Goal: Task Accomplishment & Management: Complete application form

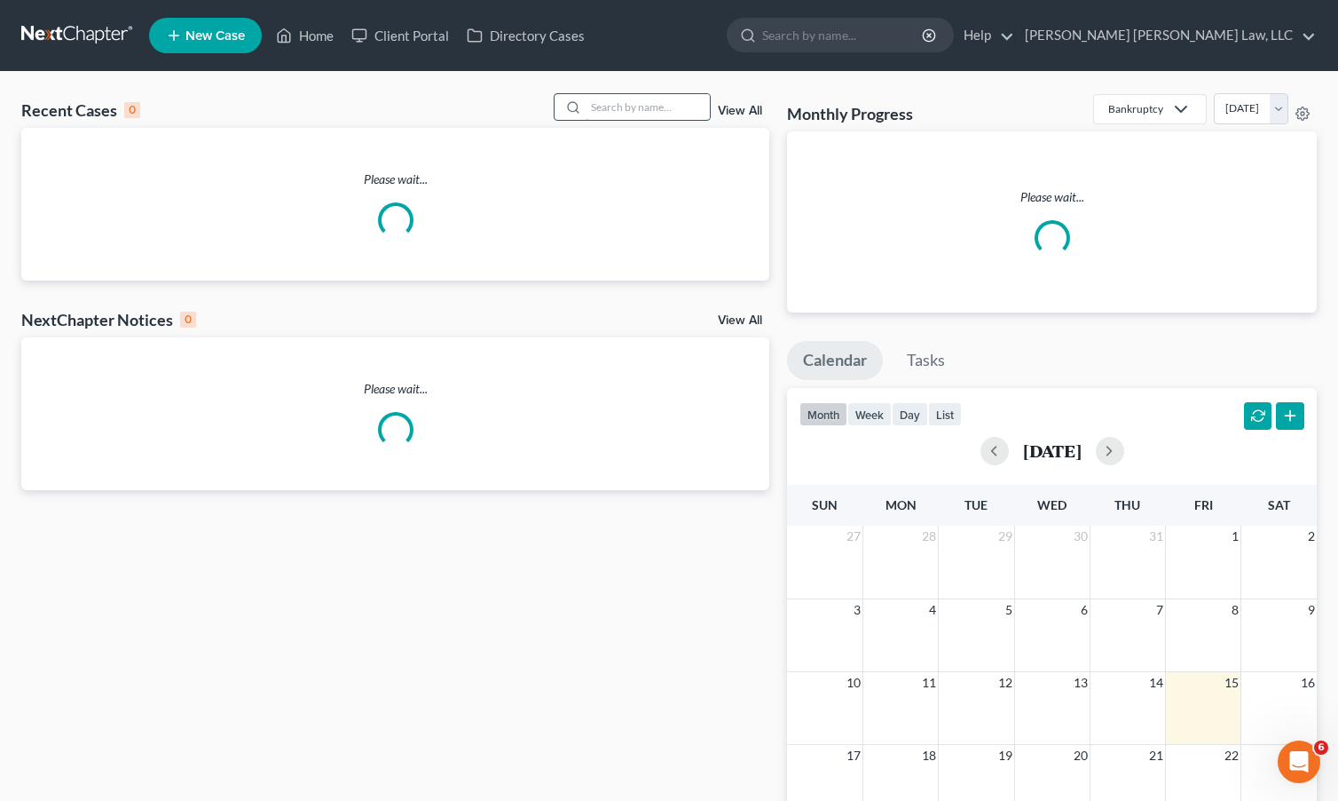
click at [638, 119] on input "search" at bounding box center [648, 107] width 124 height 26
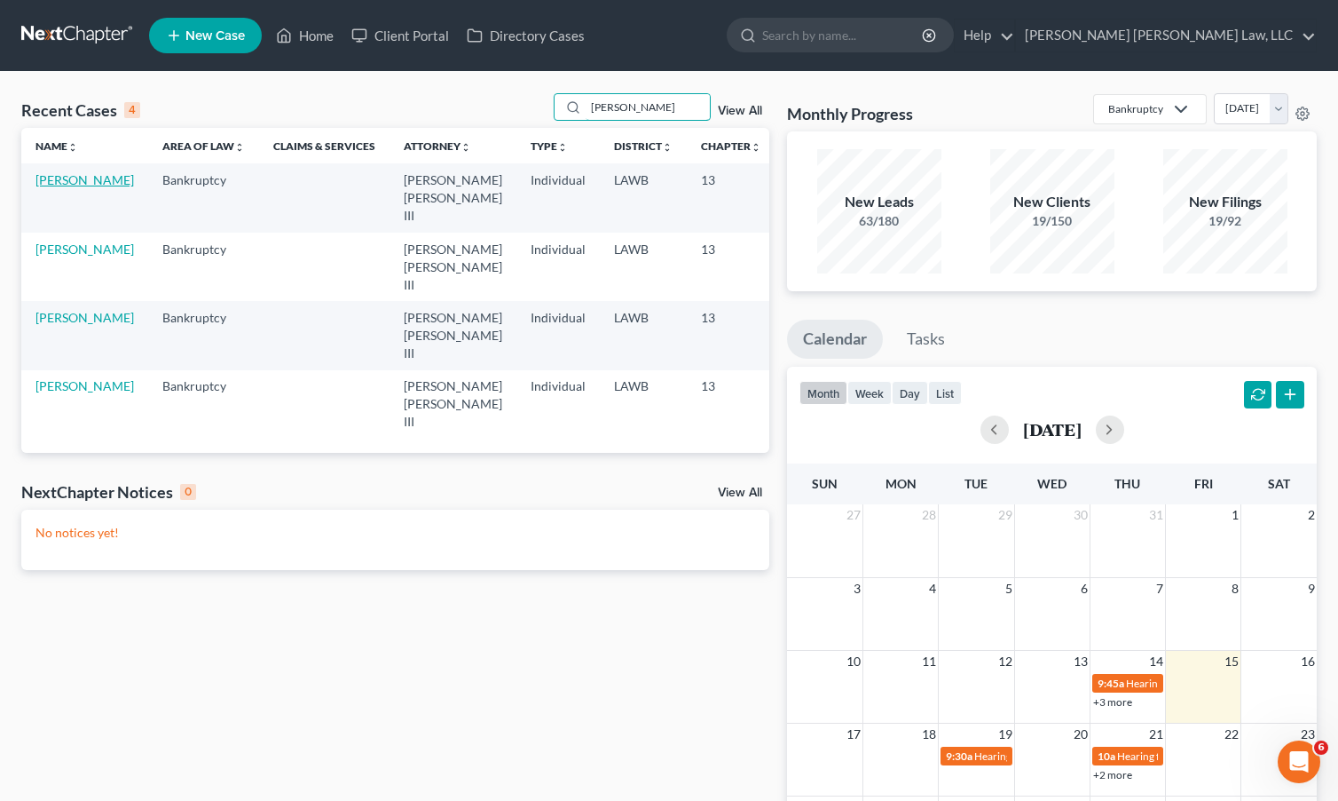
type input "[PERSON_NAME]"
click at [57, 187] on link "[PERSON_NAME]" at bounding box center [84, 179] width 99 height 15
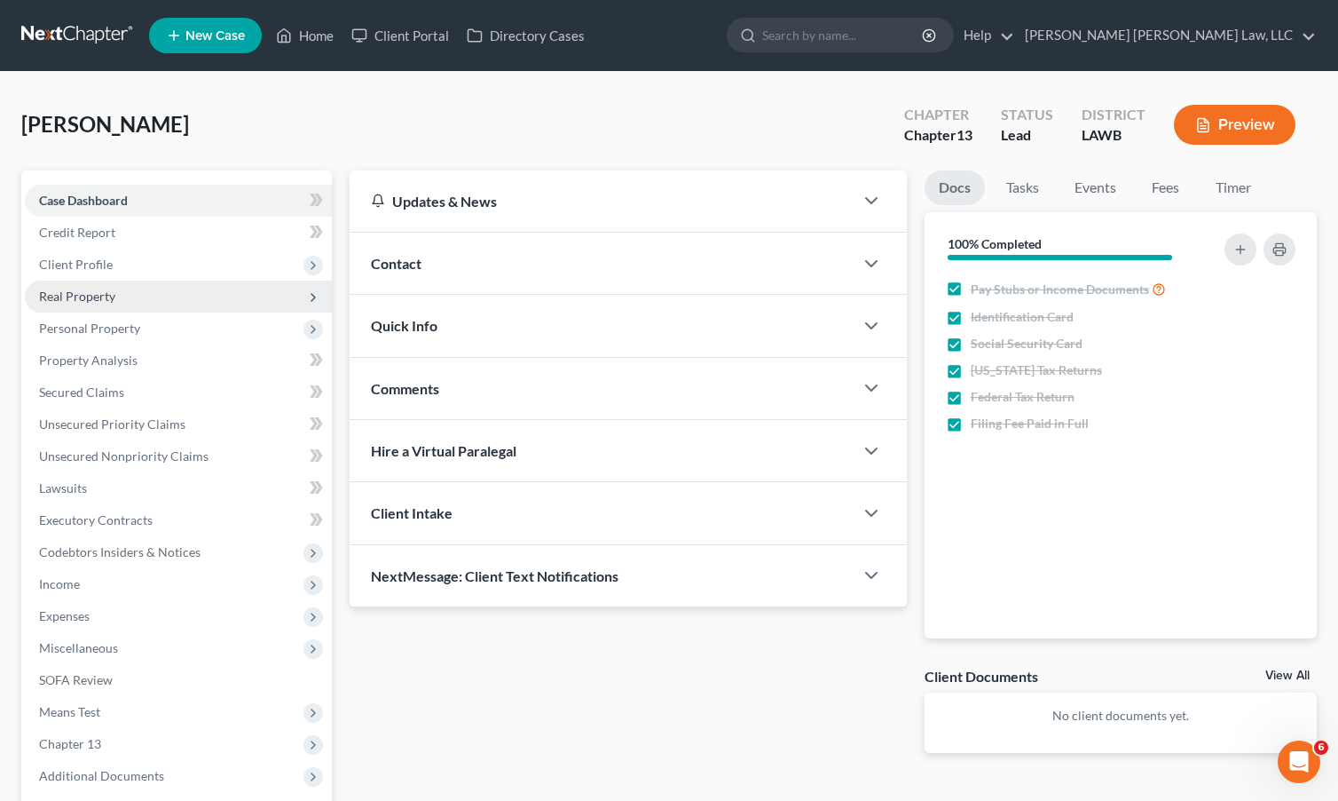
click at [76, 294] on span "Real Property" at bounding box center [77, 295] width 76 height 15
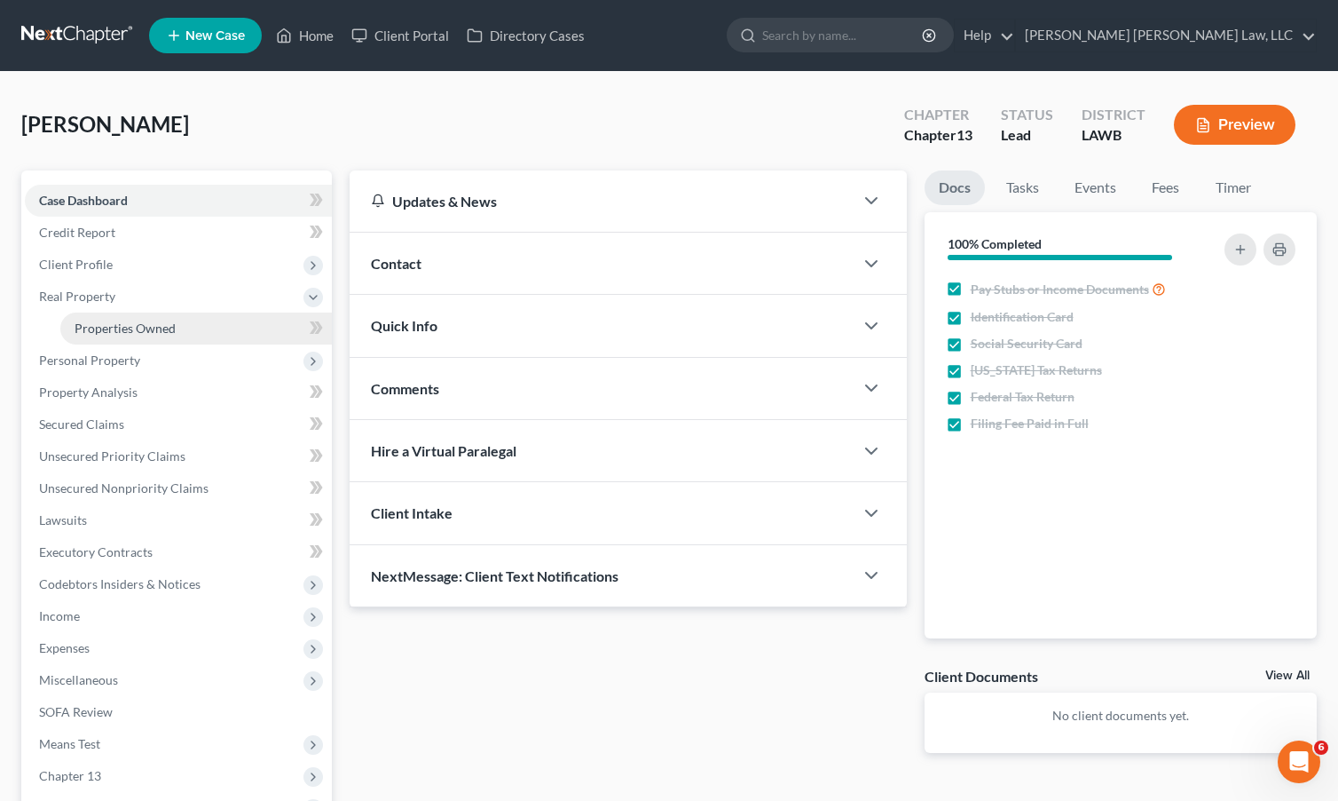
click at [75, 329] on span "Properties Owned" at bounding box center [125, 327] width 101 height 15
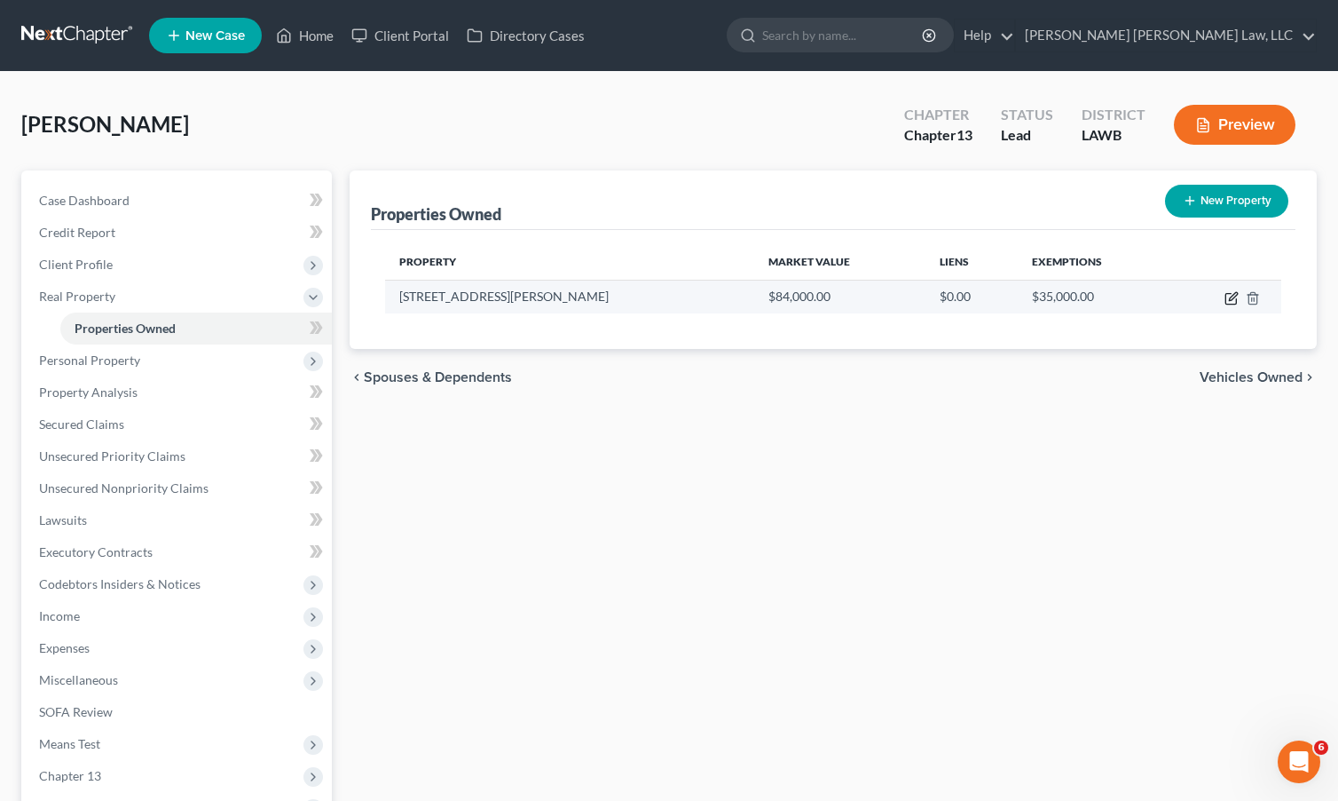
click at [1227, 296] on icon "button" at bounding box center [1232, 298] width 14 height 14
select select "19"
select select "4"
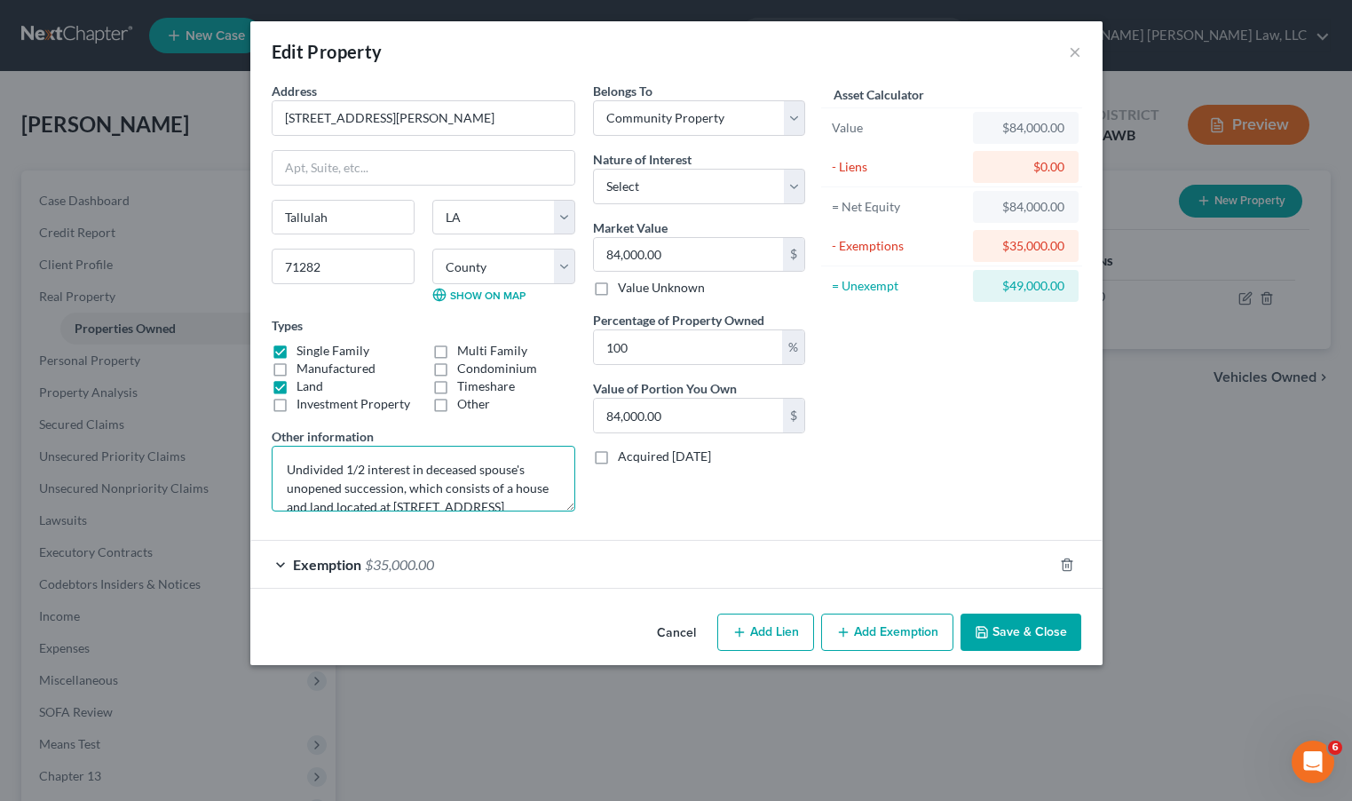
click at [330, 470] on textarea "Undivided 1/2 interest in deceased spouse's unopened succession, which consists…" at bounding box center [424, 479] width 304 height 66
drag, startPoint x: 525, startPoint y: 456, endPoint x: 498, endPoint y: 501, distance: 51.7
click at [497, 501] on textarea "Undivided 1/2 interest in deceased spouse's unopened succession, house at [STRE…" at bounding box center [424, 479] width 304 height 66
click at [498, 485] on textarea "Undivided 1/2 interest in deceased spouse's unopened succession, house at [STRE…" at bounding box center [424, 479] width 304 height 66
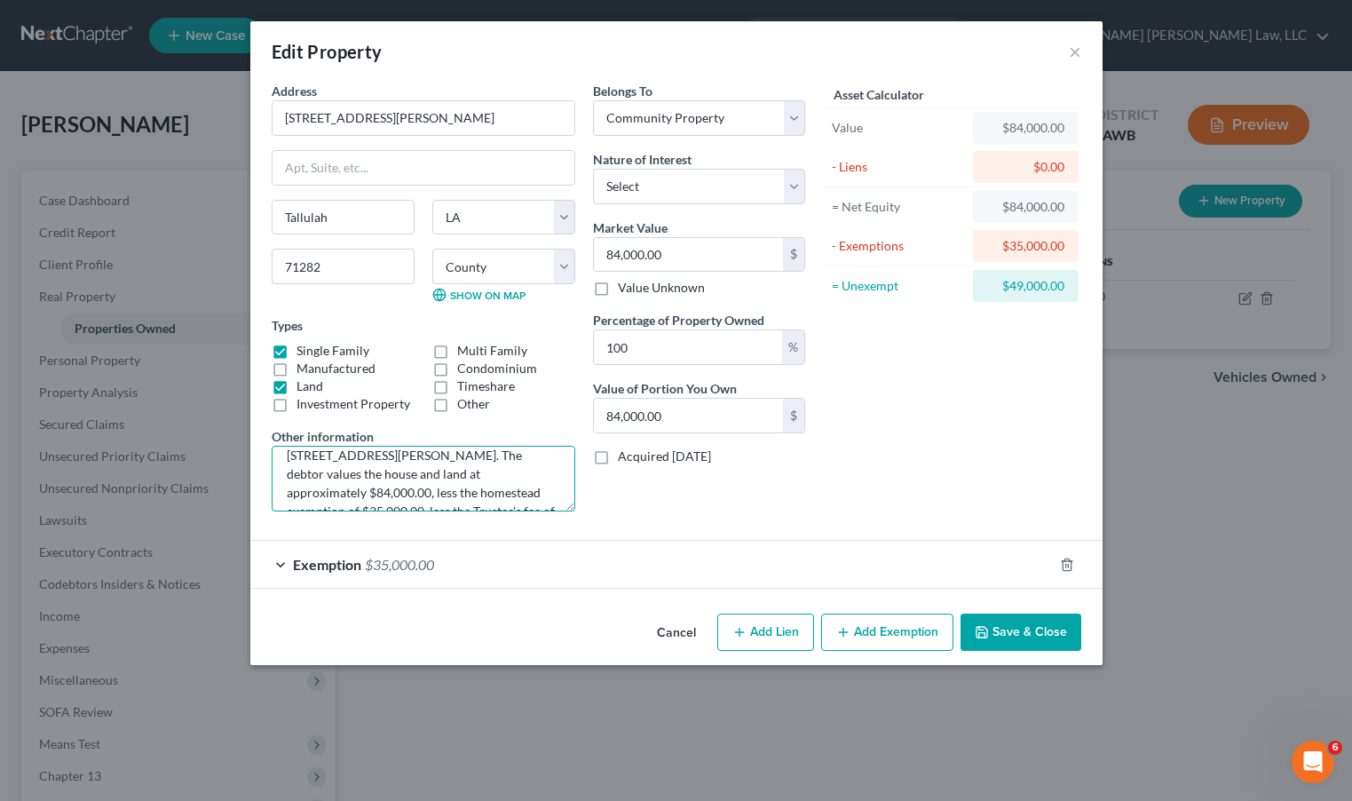
click at [524, 456] on textarea "Undivided 1/2 interest in deceased spouse's unopened succession, house at [STRE…" at bounding box center [424, 479] width 304 height 66
click at [525, 480] on textarea "Undivided 1/2 interest in deceased spouse's unopened succession, house at [STRE…" at bounding box center [424, 479] width 304 height 66
drag, startPoint x: 418, startPoint y: 485, endPoint x: 494, endPoint y: 534, distance: 91.1
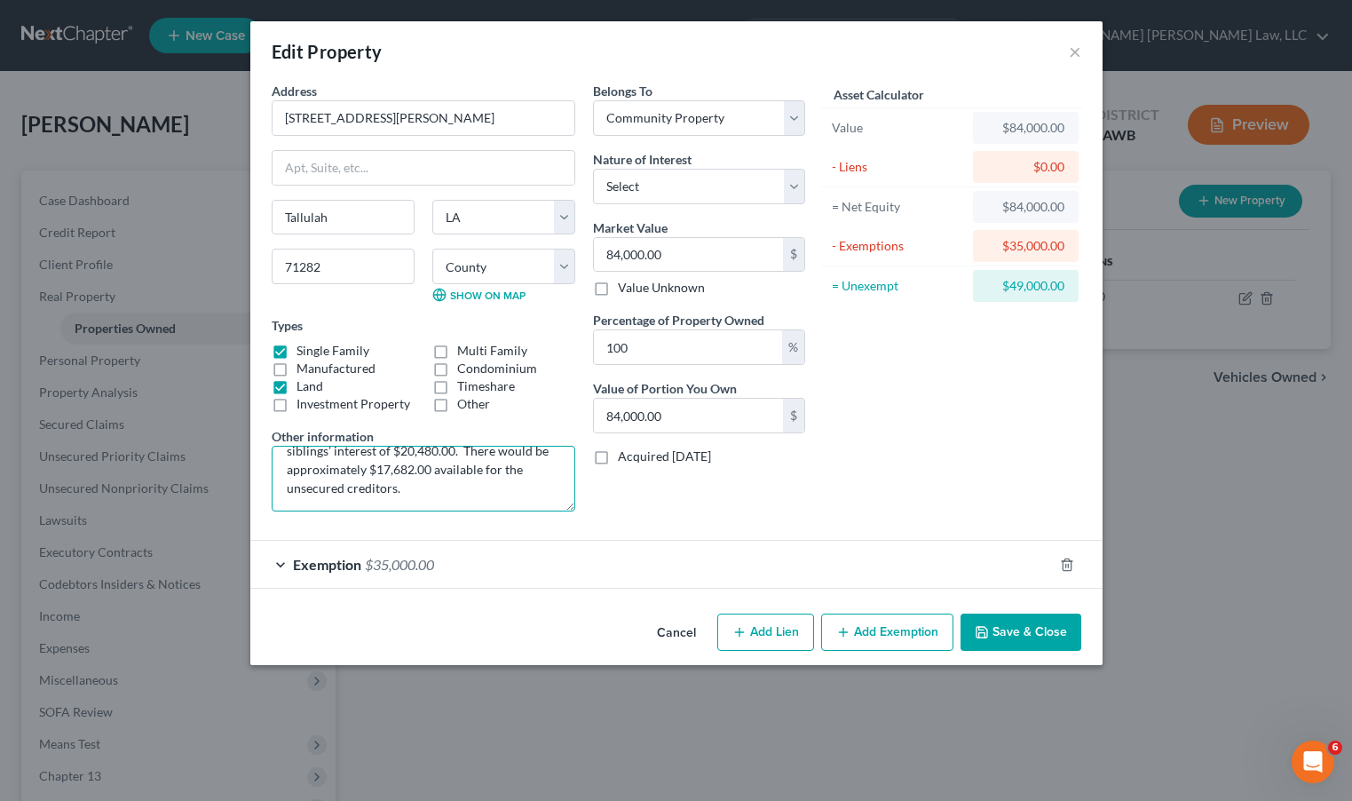
click at [475, 536] on form "Address * [GEOGRAPHIC_DATA][PERSON_NAME] [GEOGRAPHIC_DATA] [US_STATE][GEOGRAPHI…" at bounding box center [676, 335] width 809 height 507
click at [519, 540] on div "Exemption $35,000.00" at bounding box center [676, 564] width 852 height 49
click at [507, 458] on textarea "Undivided 1/2 interest in deceased spouse's unopened succession, house at [STRE…" at bounding box center [424, 479] width 304 height 66
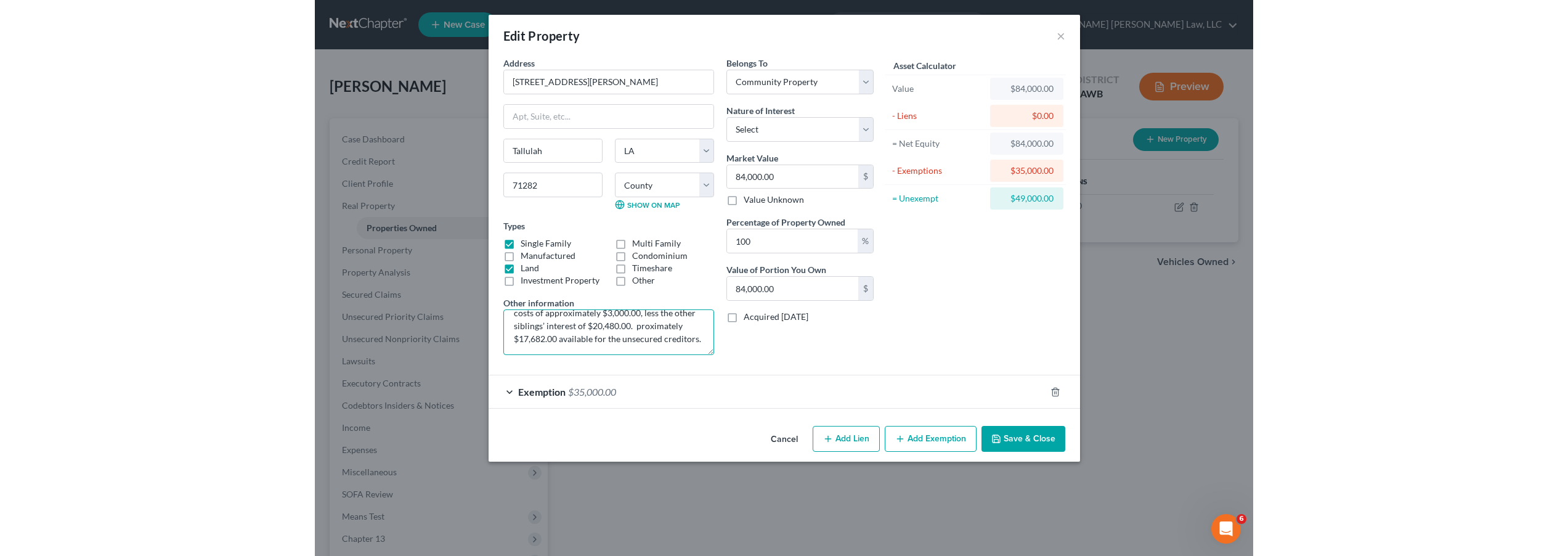
scroll to position [117, 0]
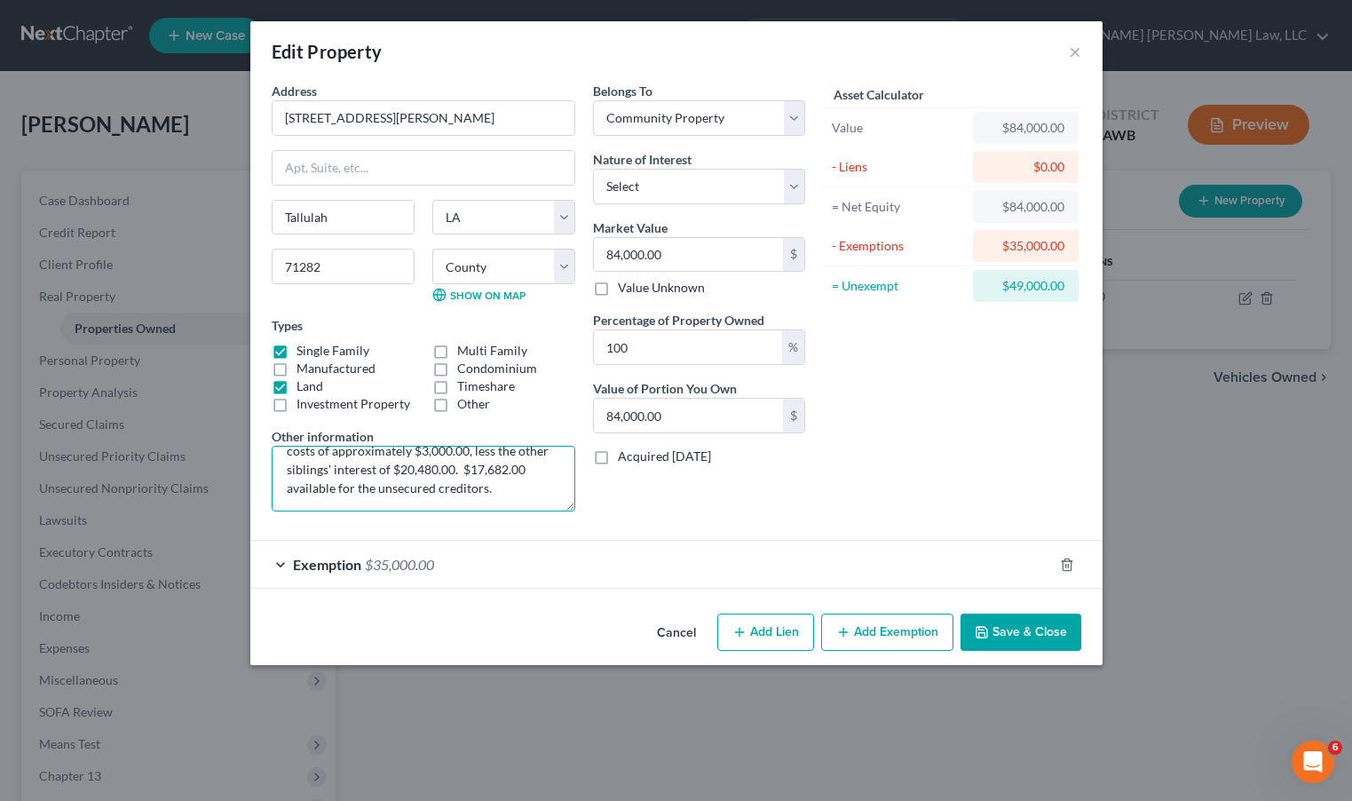
type textarea "Undivided 1/2 interest in deceased spouse's unopened succession, house at [STRE…"
click at [1057, 639] on button "Save & Close" at bounding box center [1020, 631] width 121 height 37
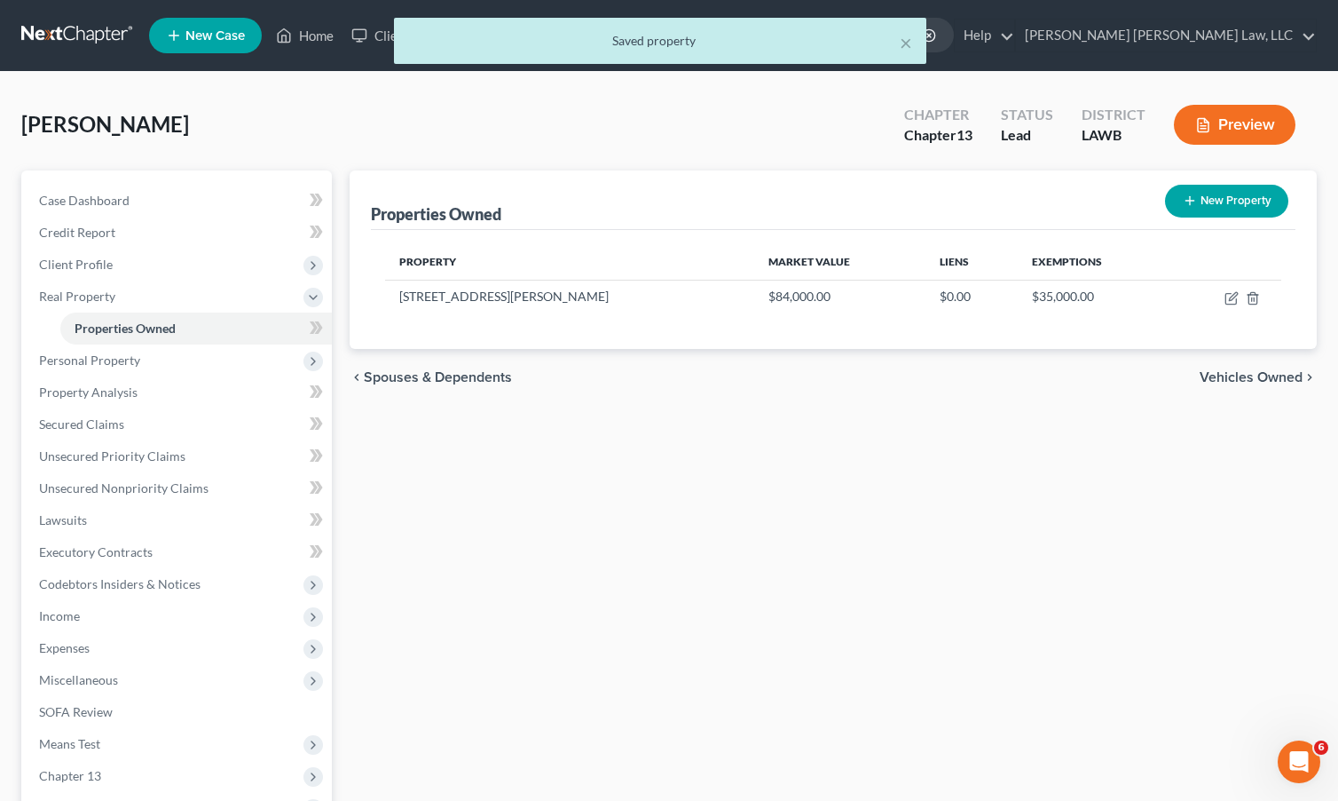
click at [1239, 113] on button "Preview" at bounding box center [1235, 125] width 122 height 40
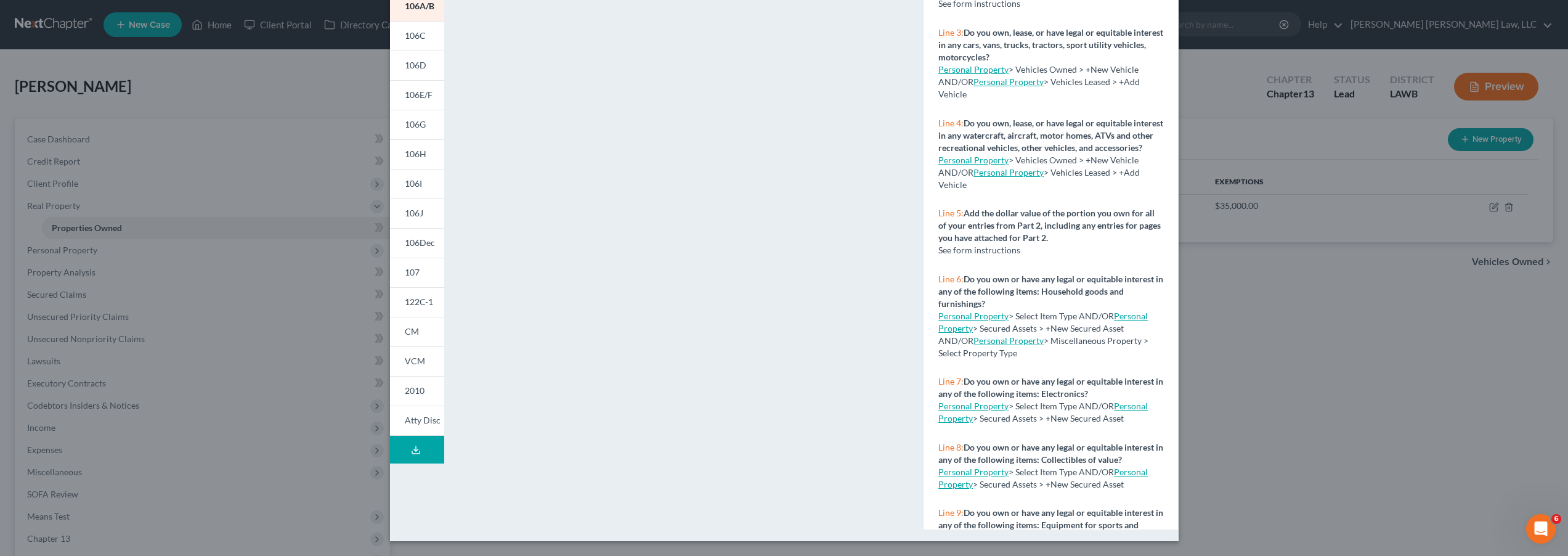
scroll to position [0, 0]
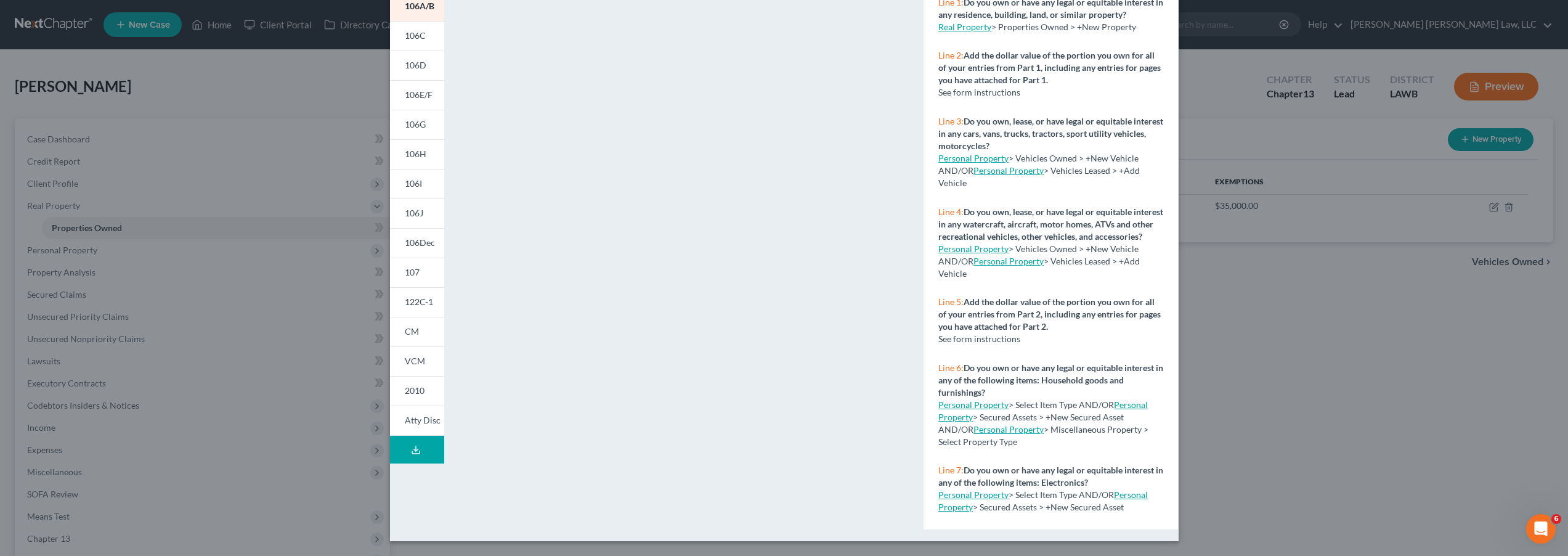
click at [938, 151] on div "Petition Preview Schedule A/B: Property × 101 106Sum 106A/B 106C 106D 106E/F 10…" at bounding box center [784, 278] width 1568 height 556
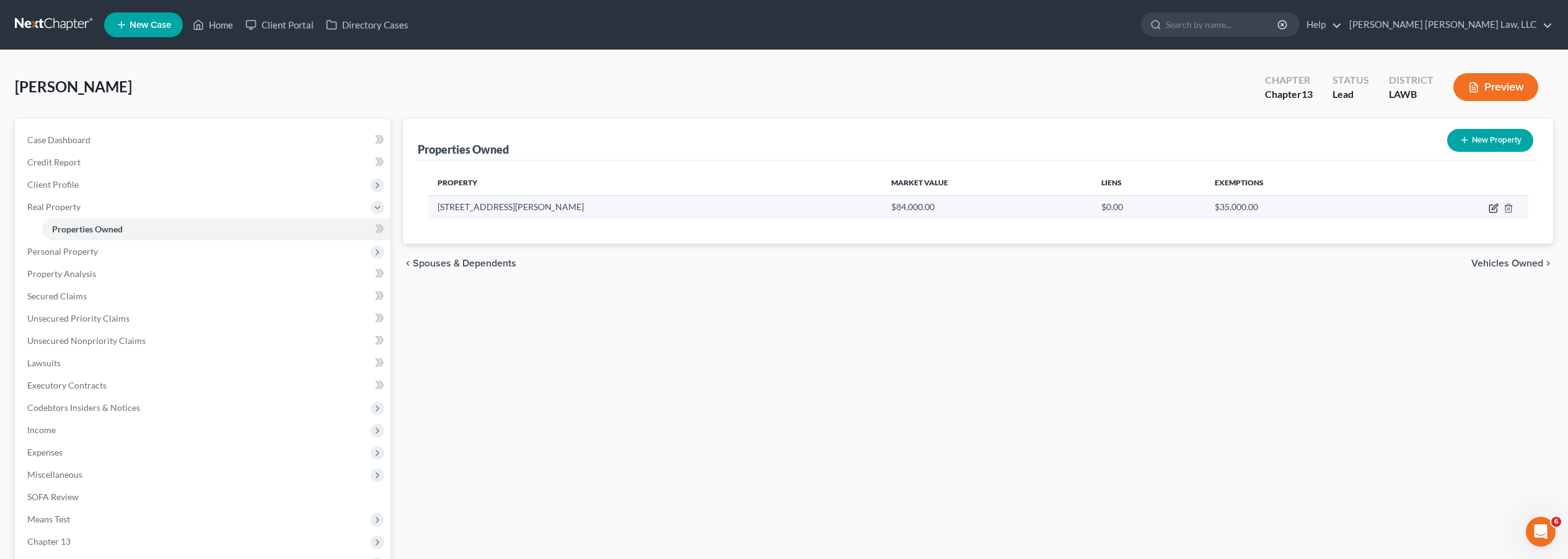
click at [944, 209] on icon "button" at bounding box center [1494, 208] width 10 height 10
select select "19"
select select "32"
select select "4"
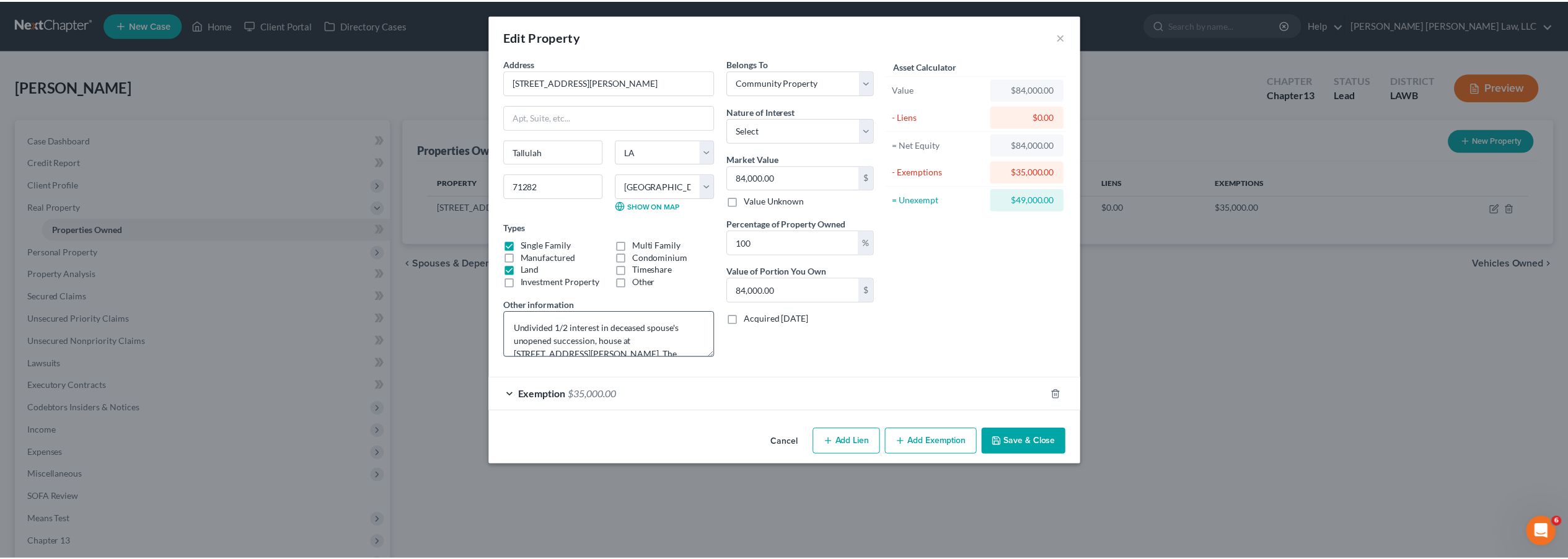
scroll to position [117, 0]
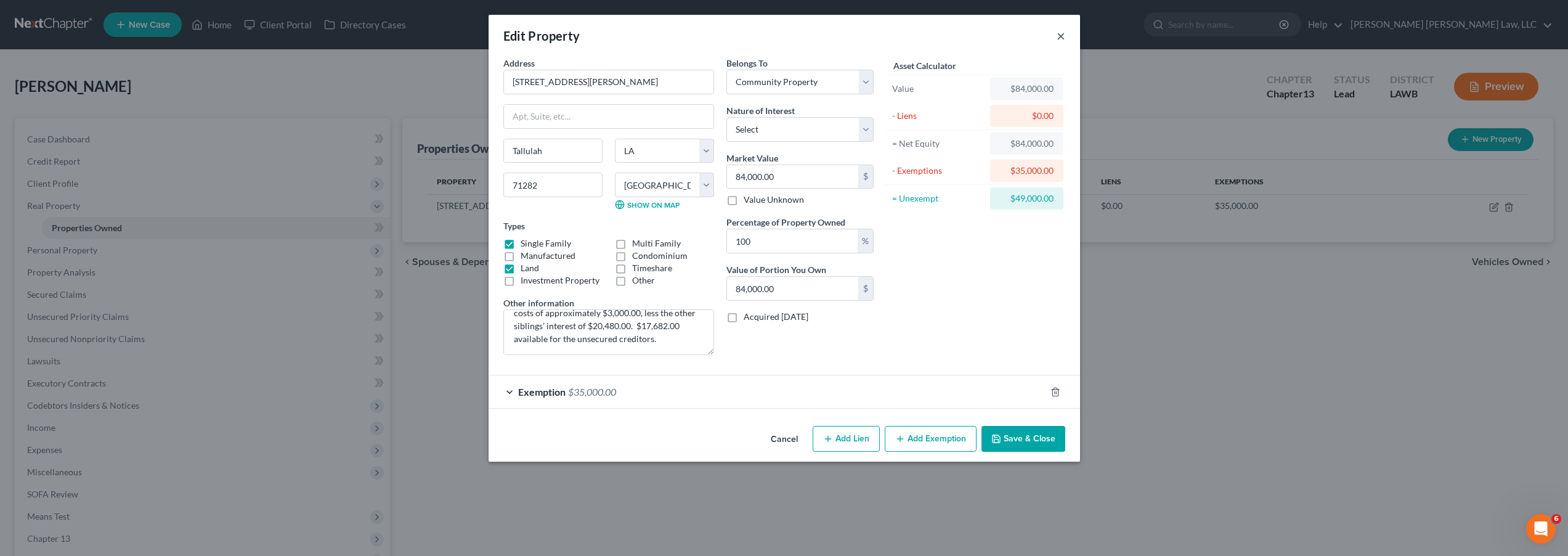
click at [938, 36] on button "×" at bounding box center [1061, 35] width 8 height 15
